Goal: Task Accomplishment & Management: Use online tool/utility

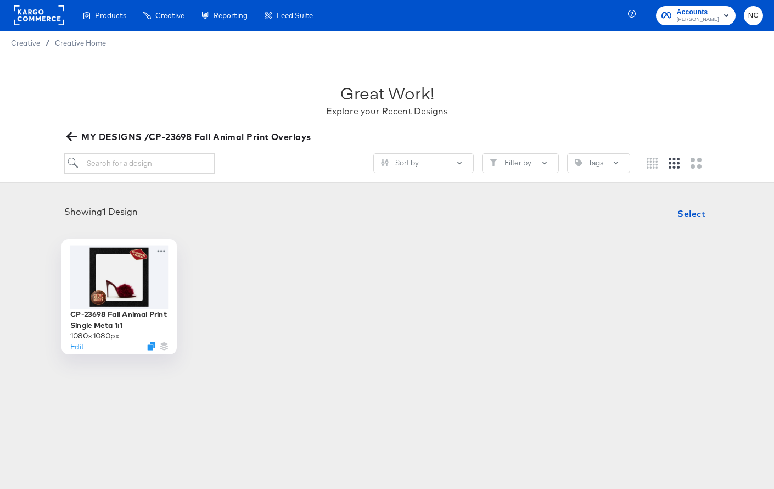
click at [120, 299] on div at bounding box center [119, 276] width 98 height 63
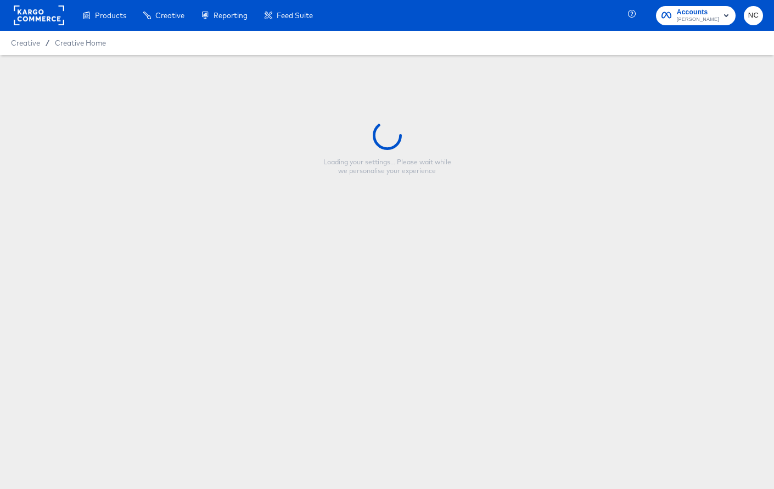
type input "CP-23698 Fall Animal Print Single Meta 1:1"
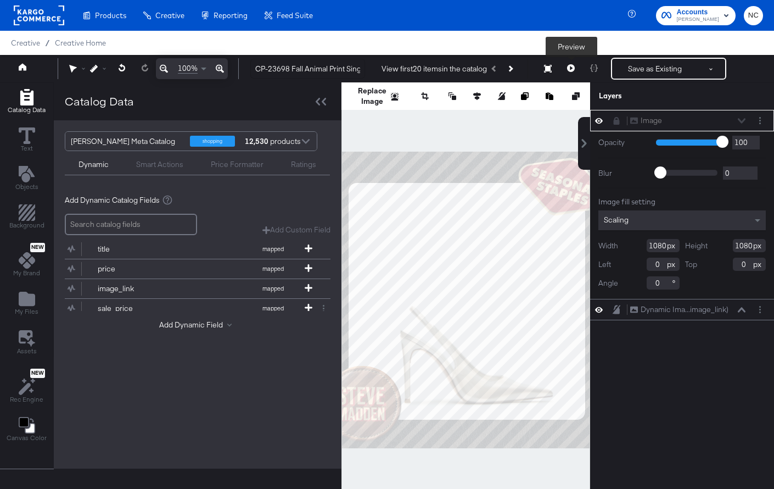
click at [575, 66] on icon at bounding box center [571, 68] width 8 height 8
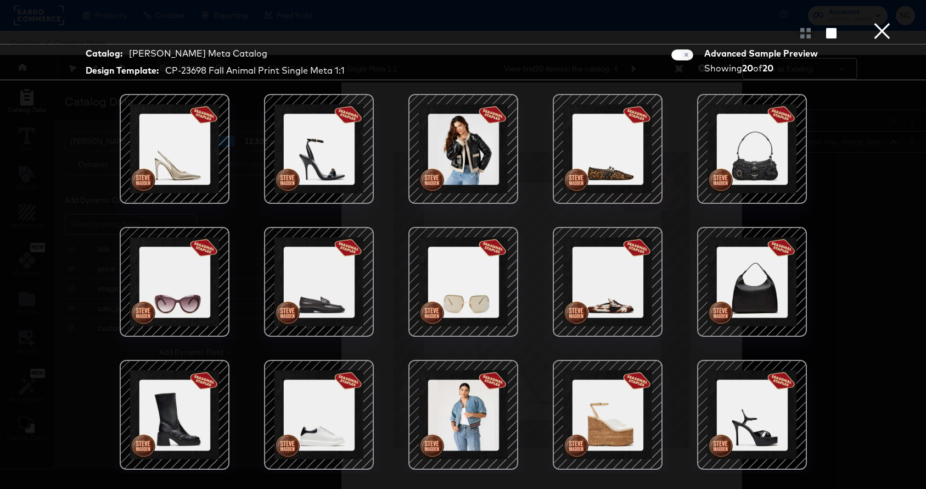
click at [773, 22] on button "×" at bounding box center [882, 11] width 22 height 22
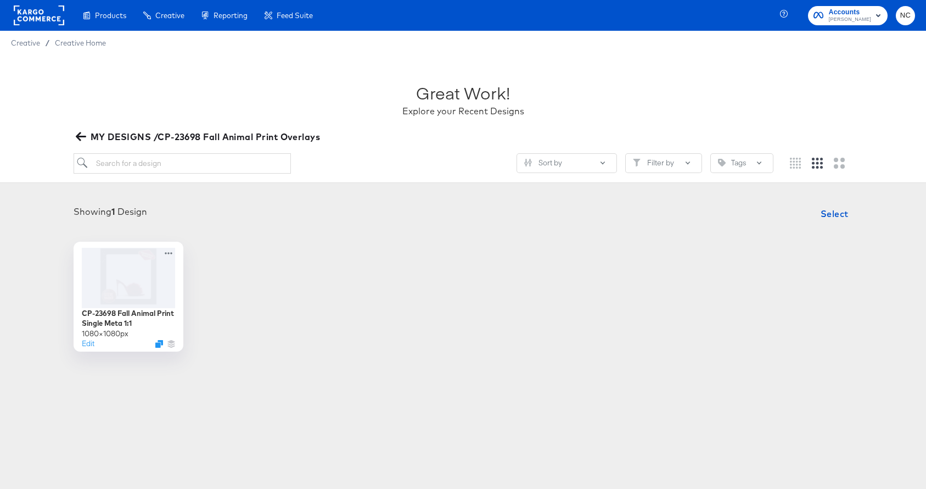
click at [81, 142] on span "MY DESIGNS /CP-23698 Fall Animal Print Overlays" at bounding box center [199, 136] width 243 height 15
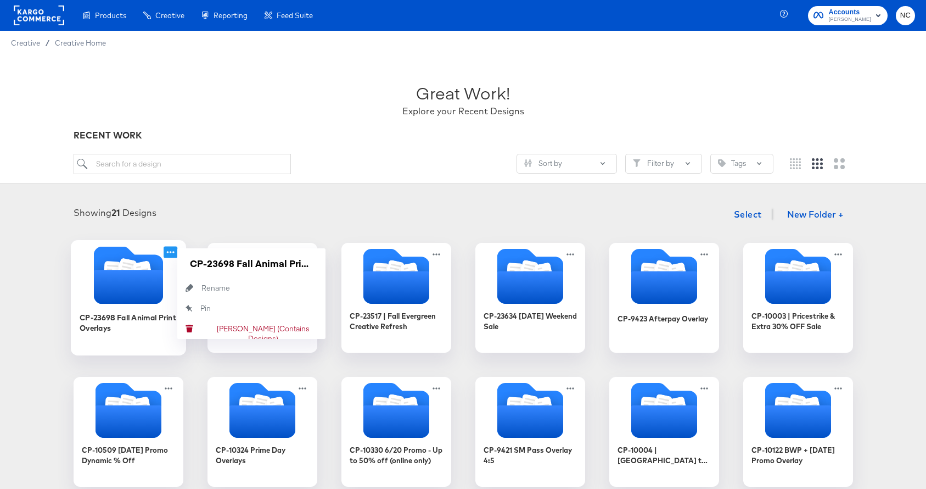
click at [172, 250] on icon at bounding box center [171, 252] width 14 height 12
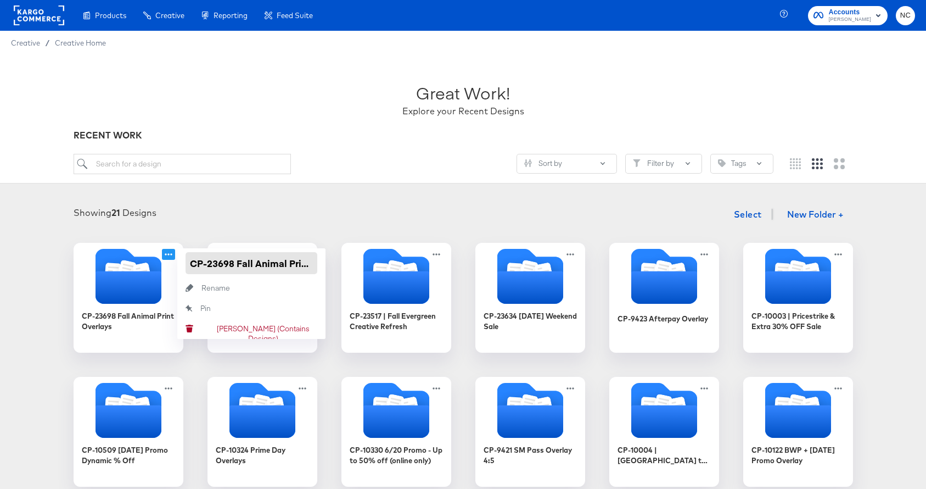
click at [218, 263] on input "CP-23698 Fall Animal Print Overlays" at bounding box center [252, 263] width 132 height 22
click at [316, 220] on div "Showing 21 Designs Select New Folder +" at bounding box center [463, 214] width 904 height 23
